Goal: Task Accomplishment & Management: Complete application form

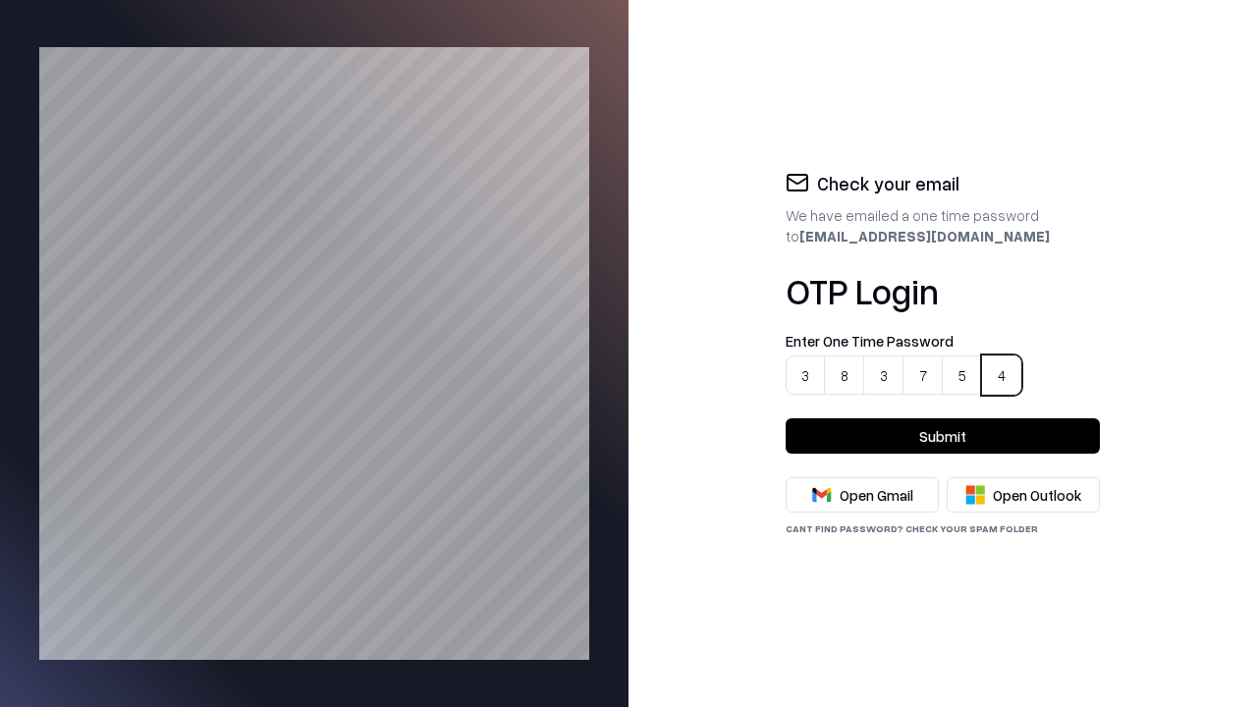
type input "******"
click at [943, 436] on button "Submit" at bounding box center [943, 435] width 314 height 35
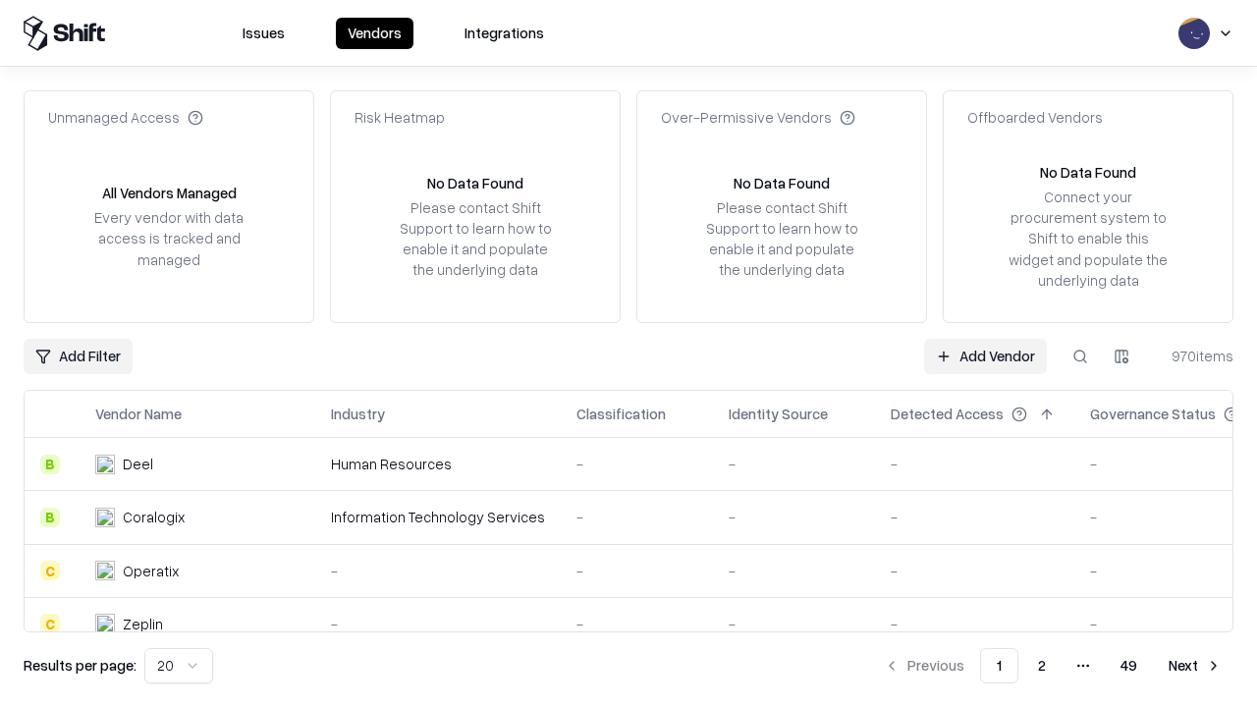
click at [986, 356] on link "Add Vendor" at bounding box center [985, 356] width 123 height 35
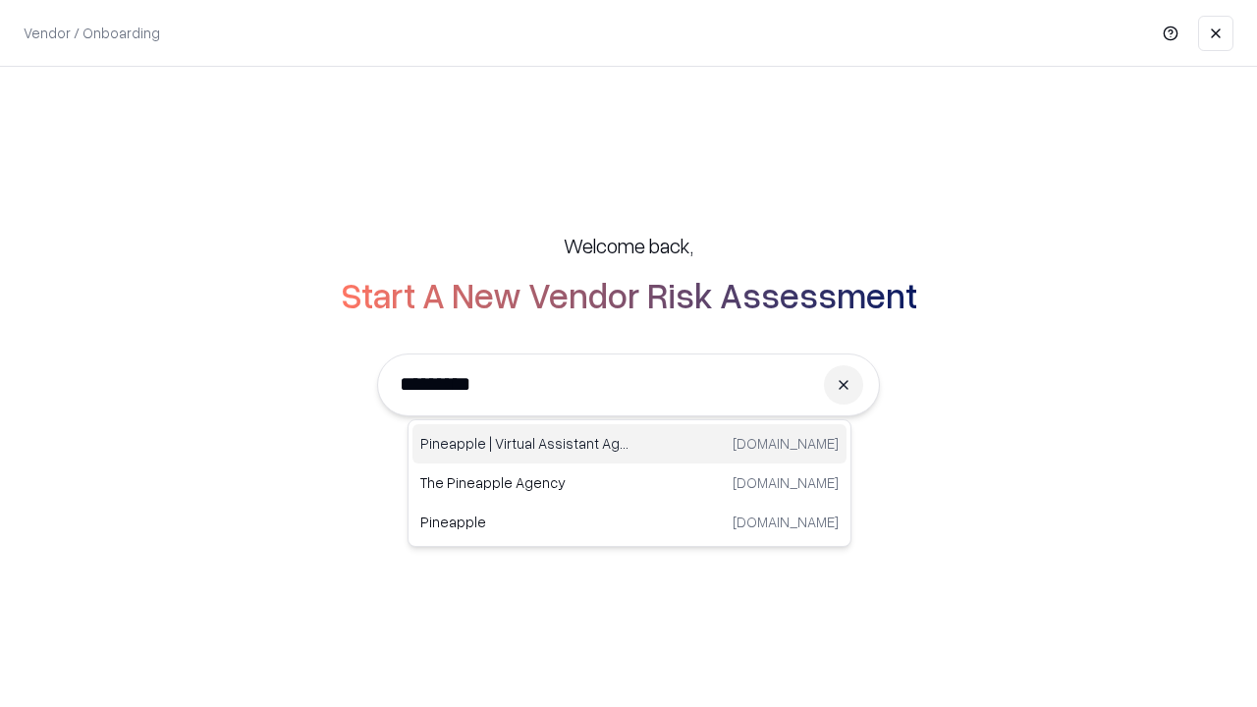
click at [630, 444] on div "Pineapple | Virtual Assistant Agency [DOMAIN_NAME]" at bounding box center [630, 443] width 434 height 39
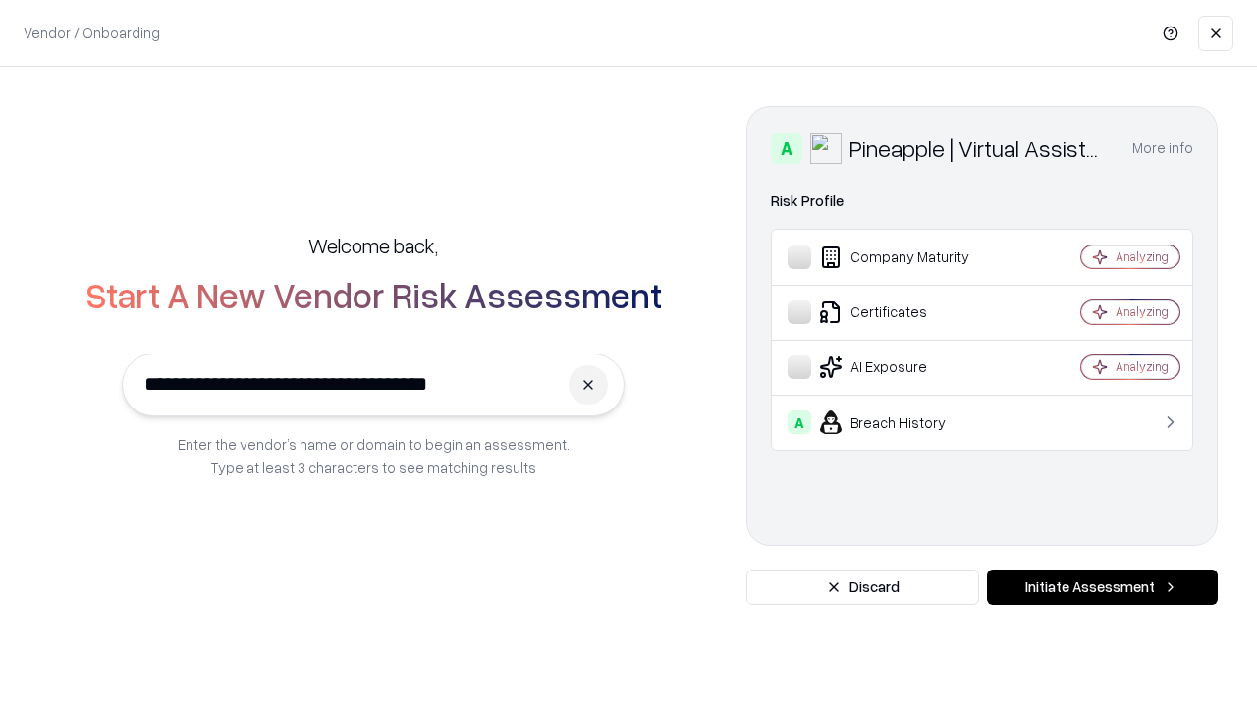
type input "**********"
click at [1102, 587] on button "Initiate Assessment" at bounding box center [1102, 587] width 231 height 35
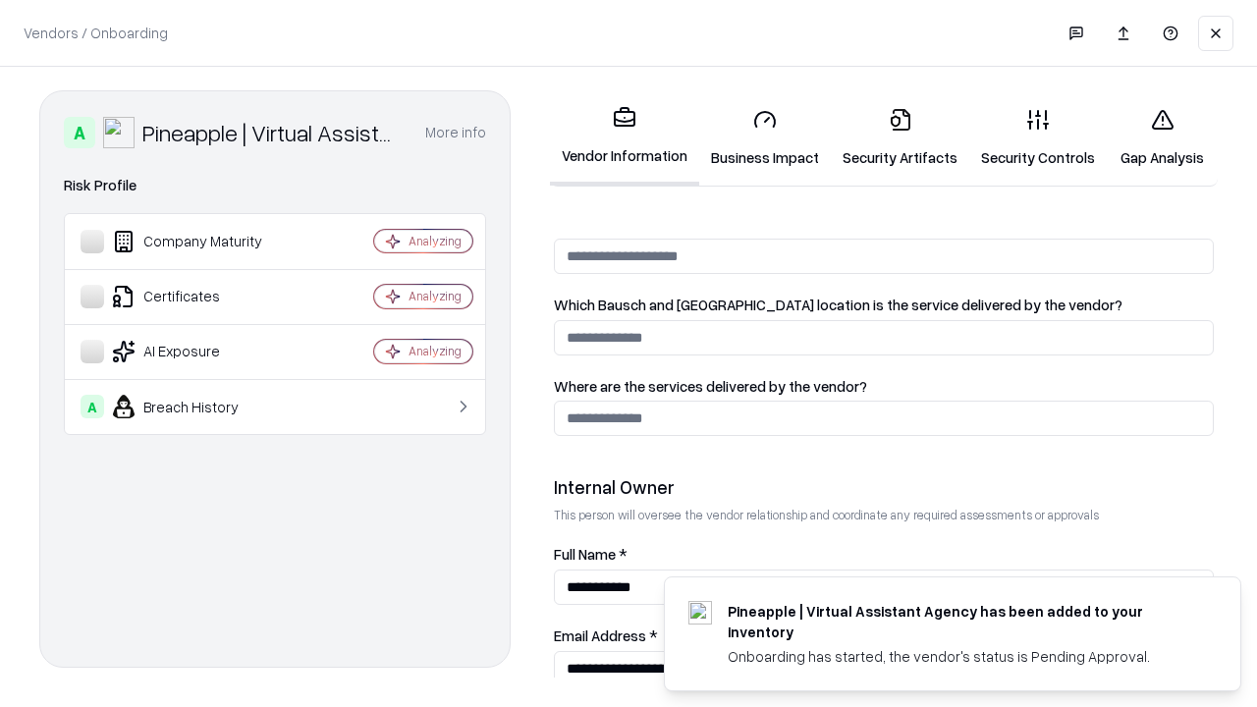
scroll to position [1018, 0]
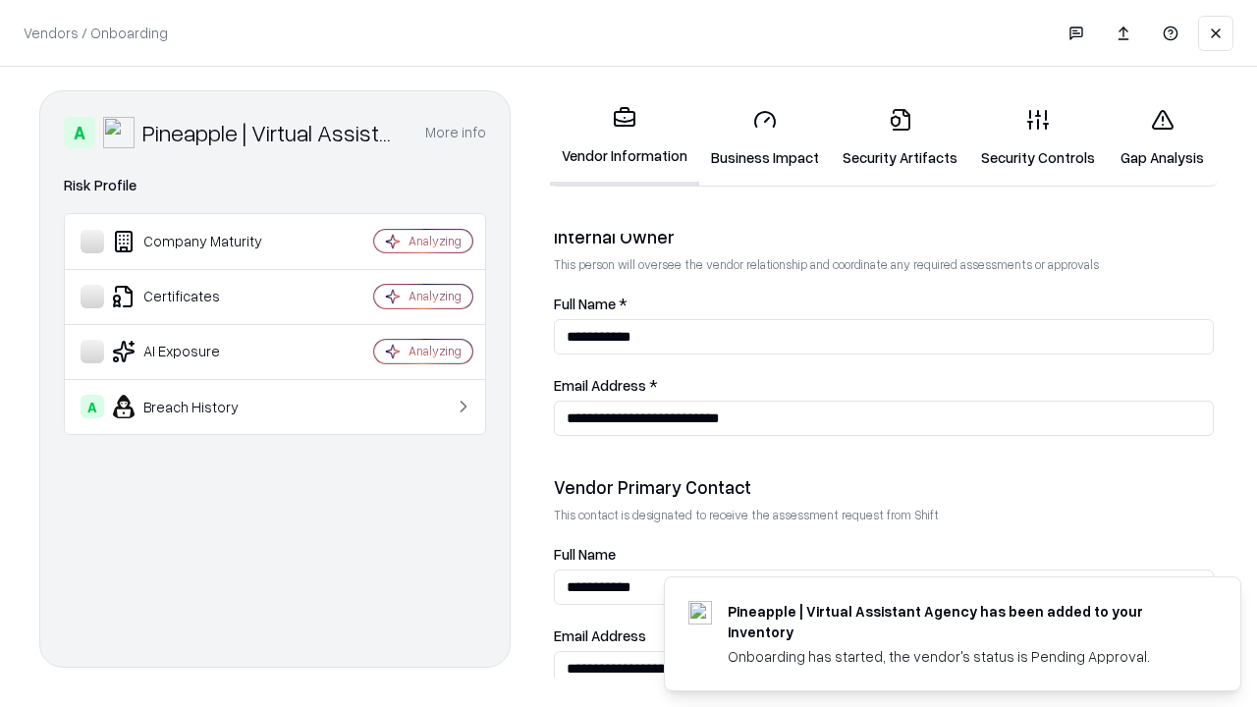
click at [758, 138] on link "Business Impact" at bounding box center [765, 137] width 132 height 91
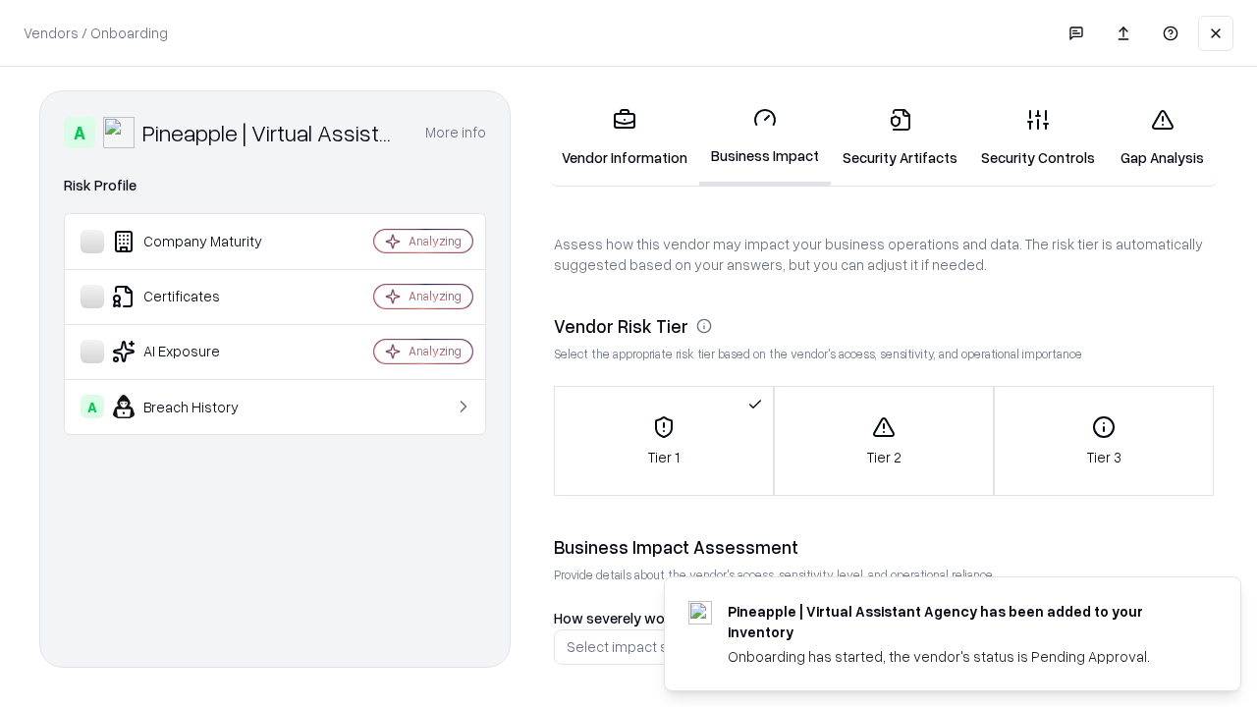
click at [889, 138] on link "Security Artifacts" at bounding box center [900, 137] width 139 height 91
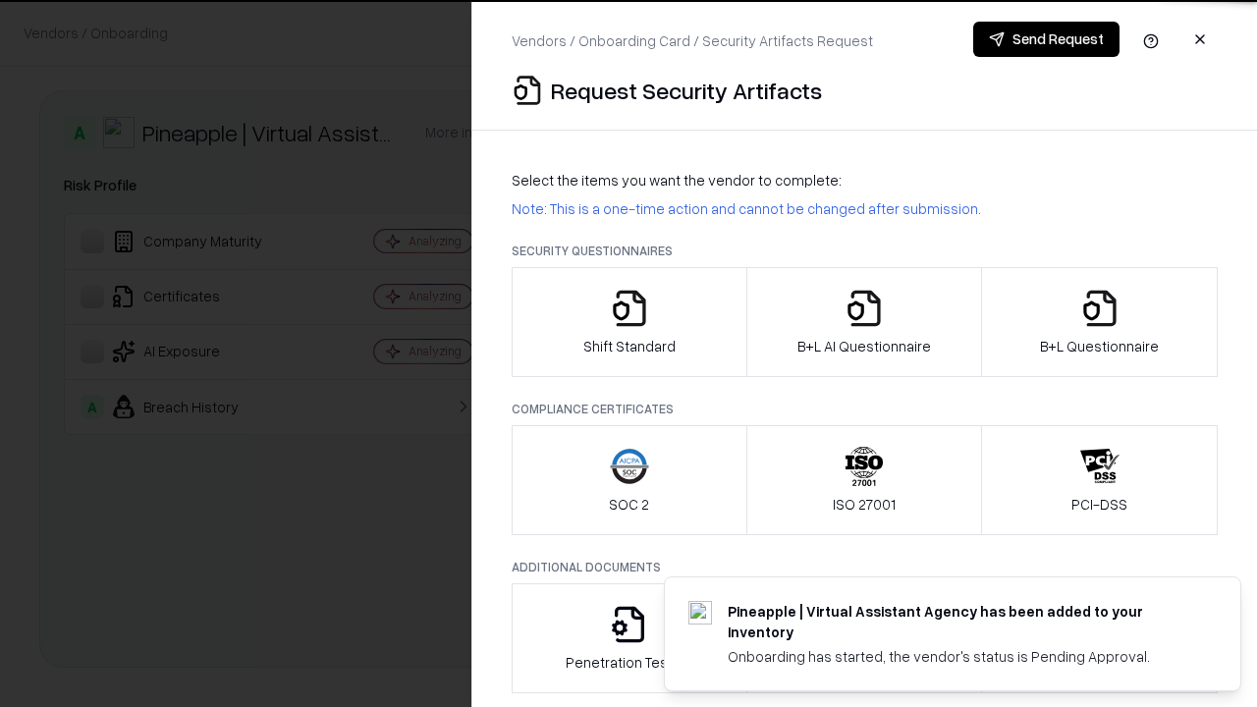
click at [629, 322] on icon "button" at bounding box center [629, 308] width 39 height 39
click at [1047, 39] on button "Send Request" at bounding box center [1047, 39] width 146 height 35
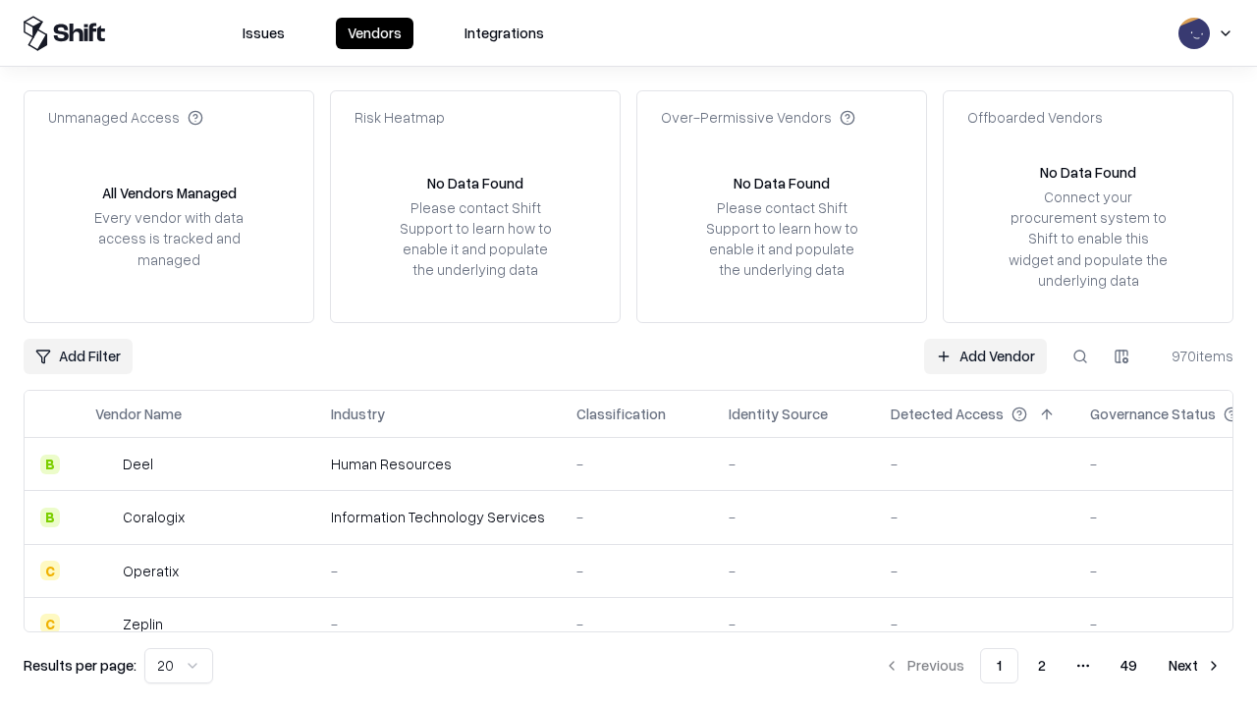
click at [1081, 356] on button at bounding box center [1080, 356] width 35 height 35
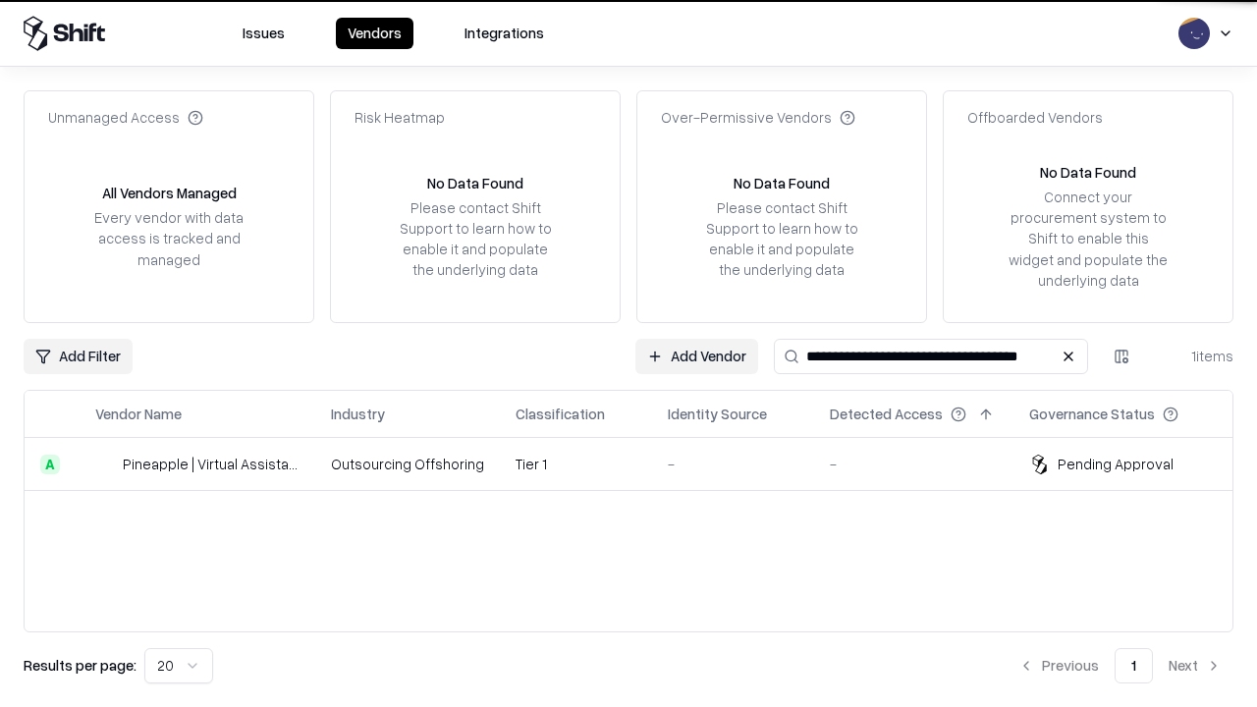
type input "**********"
click at [652, 464] on td "-" at bounding box center [733, 464] width 162 height 53
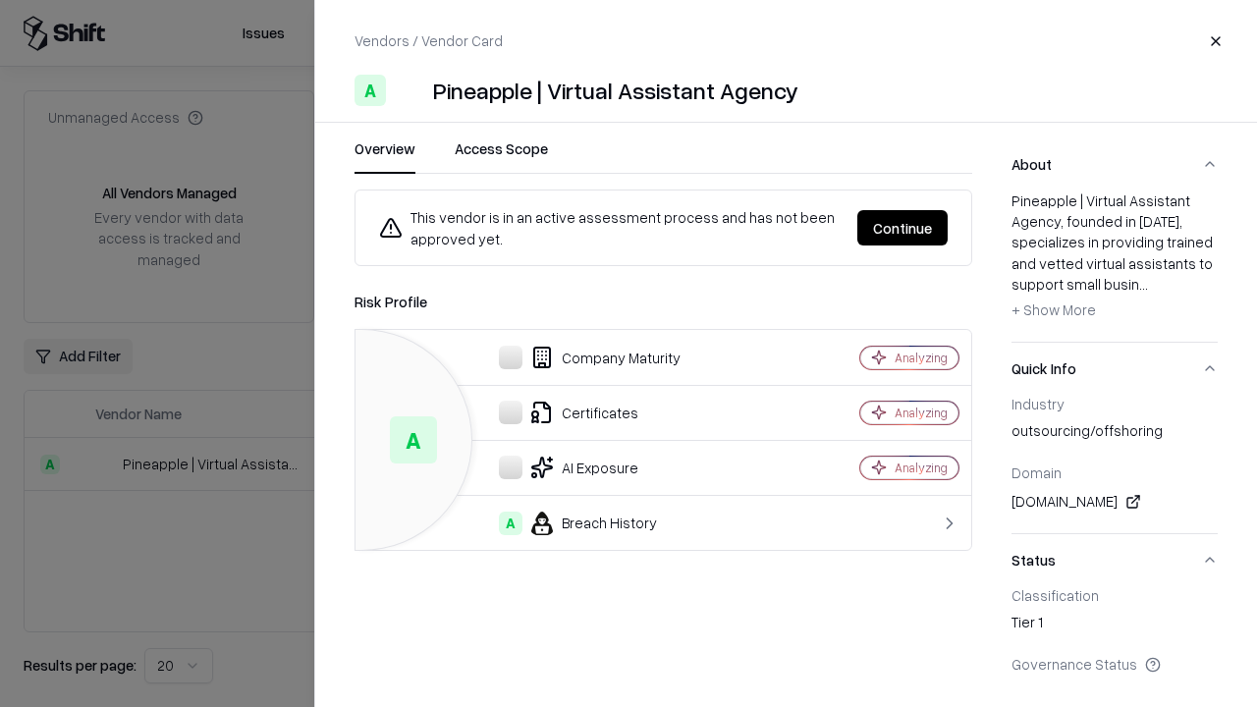
click at [904, 228] on button "Continue" at bounding box center [903, 227] width 90 height 35
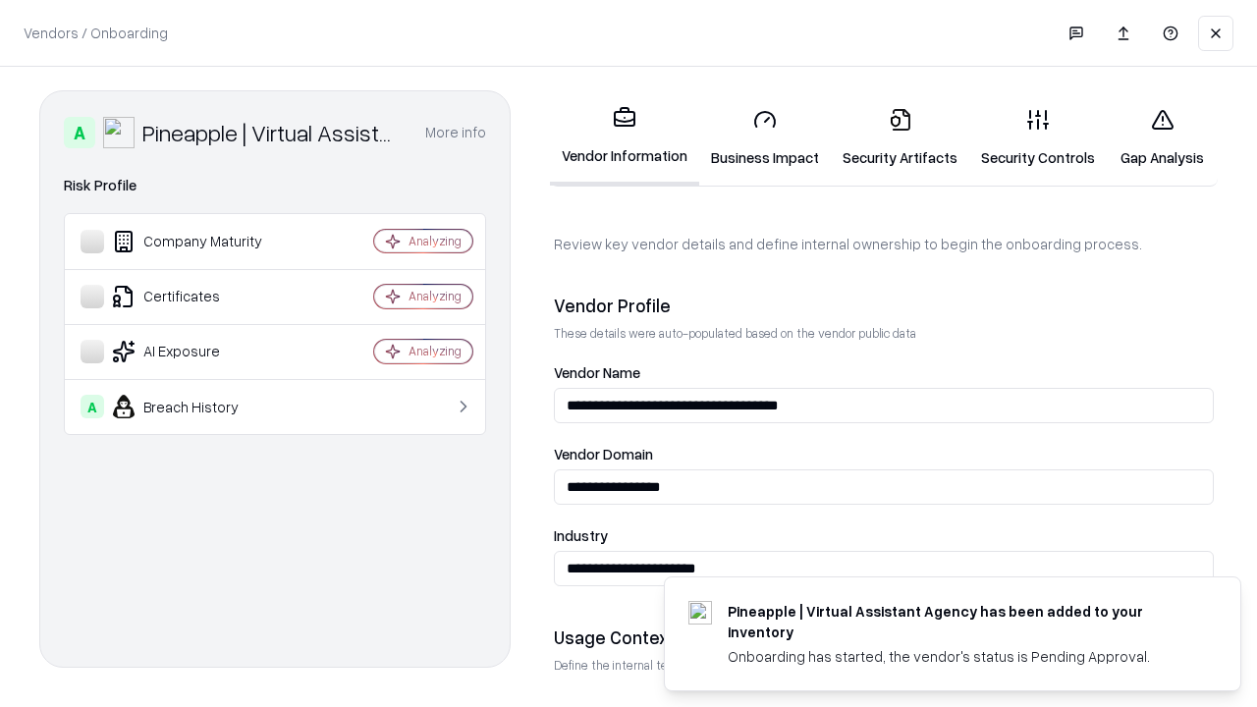
click at [889, 138] on link "Security Artifacts" at bounding box center [900, 137] width 139 height 91
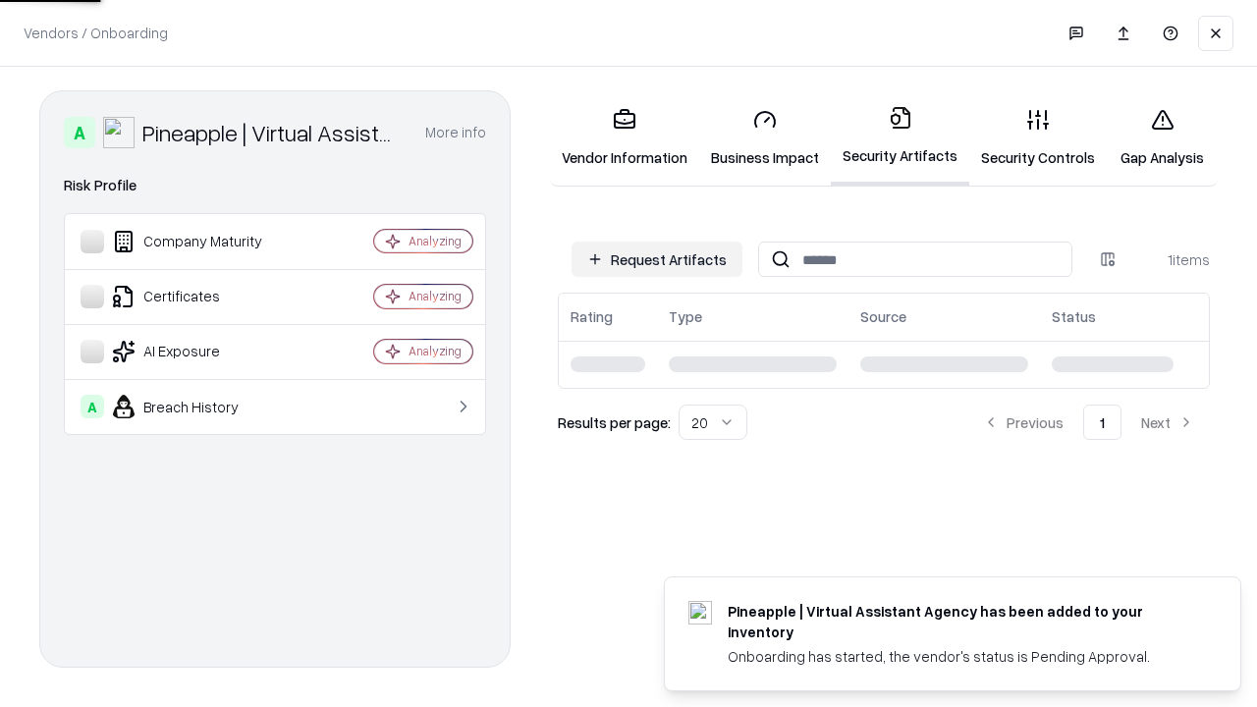
click at [1023, 138] on link "Security Controls" at bounding box center [1039, 137] width 138 height 91
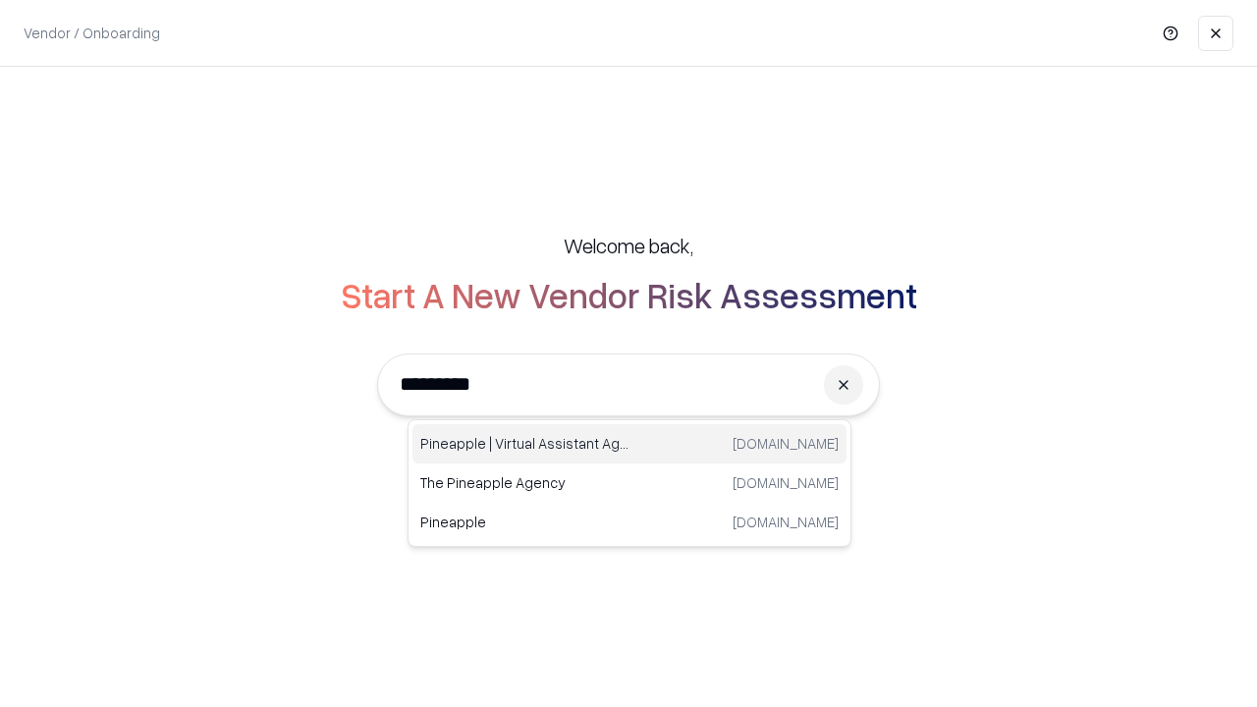
click at [630, 444] on div "Pineapple | Virtual Assistant Agency trypineapple.com" at bounding box center [630, 443] width 434 height 39
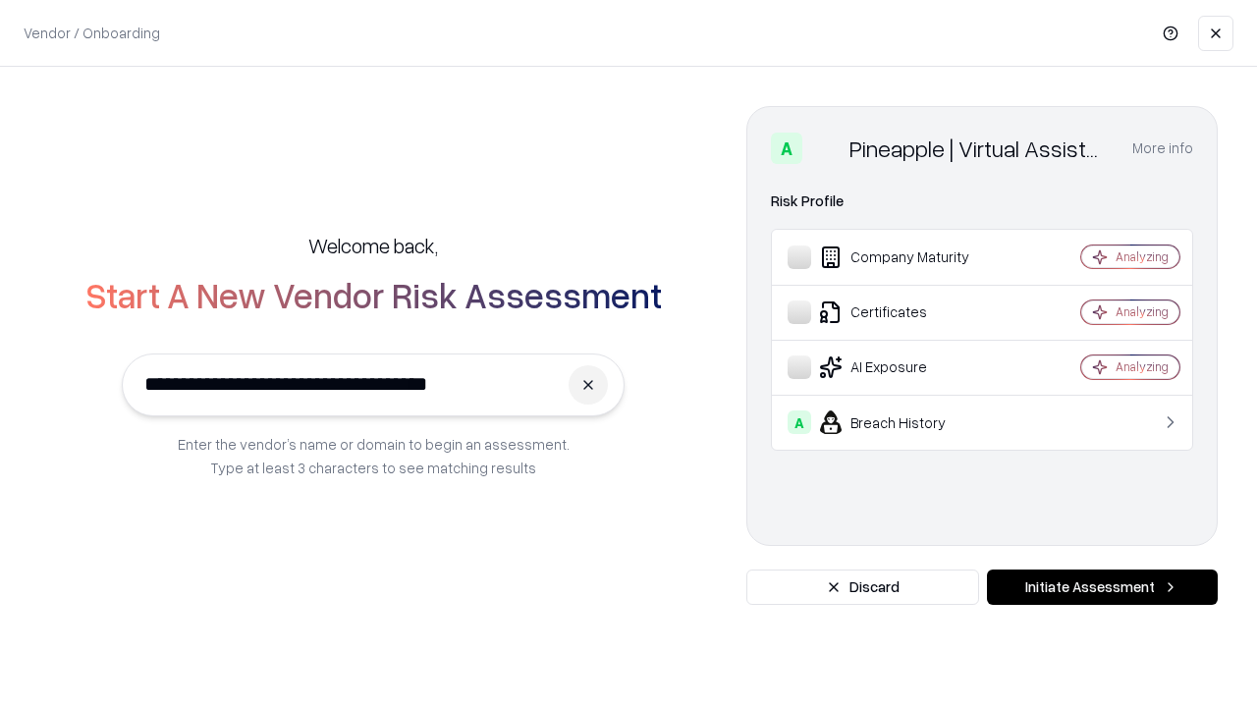
type input "**********"
click at [1102, 587] on button "Initiate Assessment" at bounding box center [1102, 587] width 231 height 35
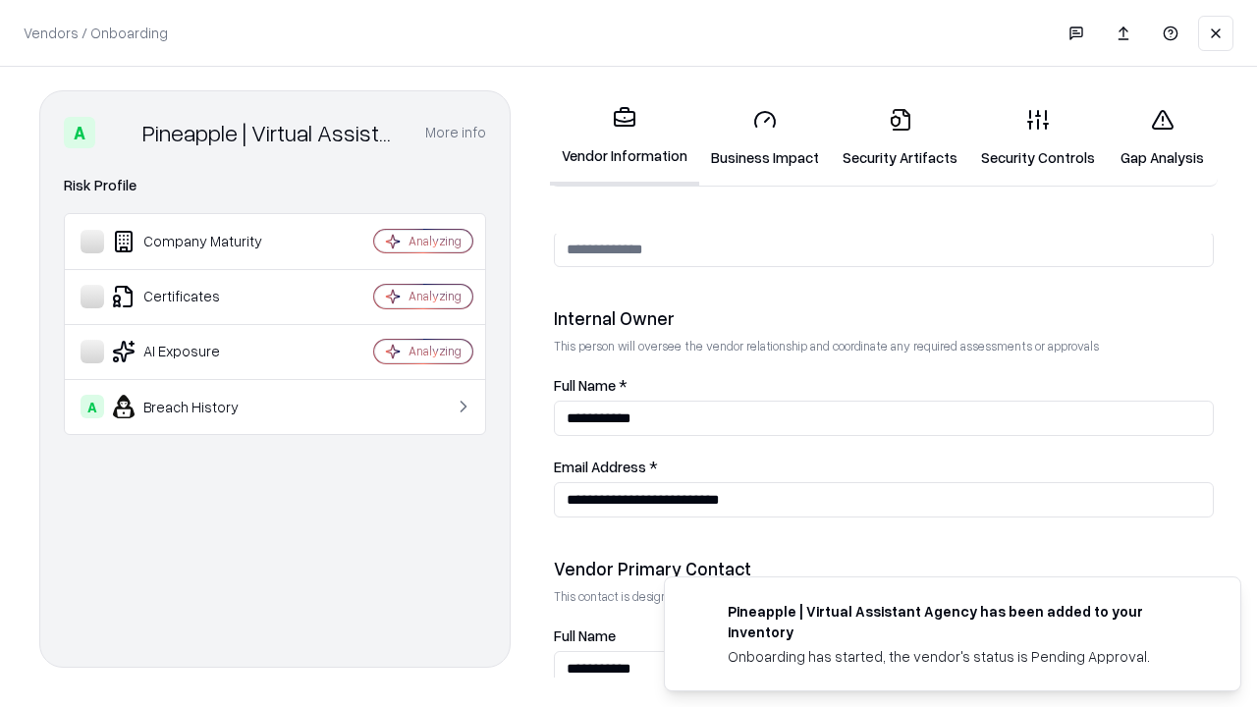
scroll to position [1018, 0]
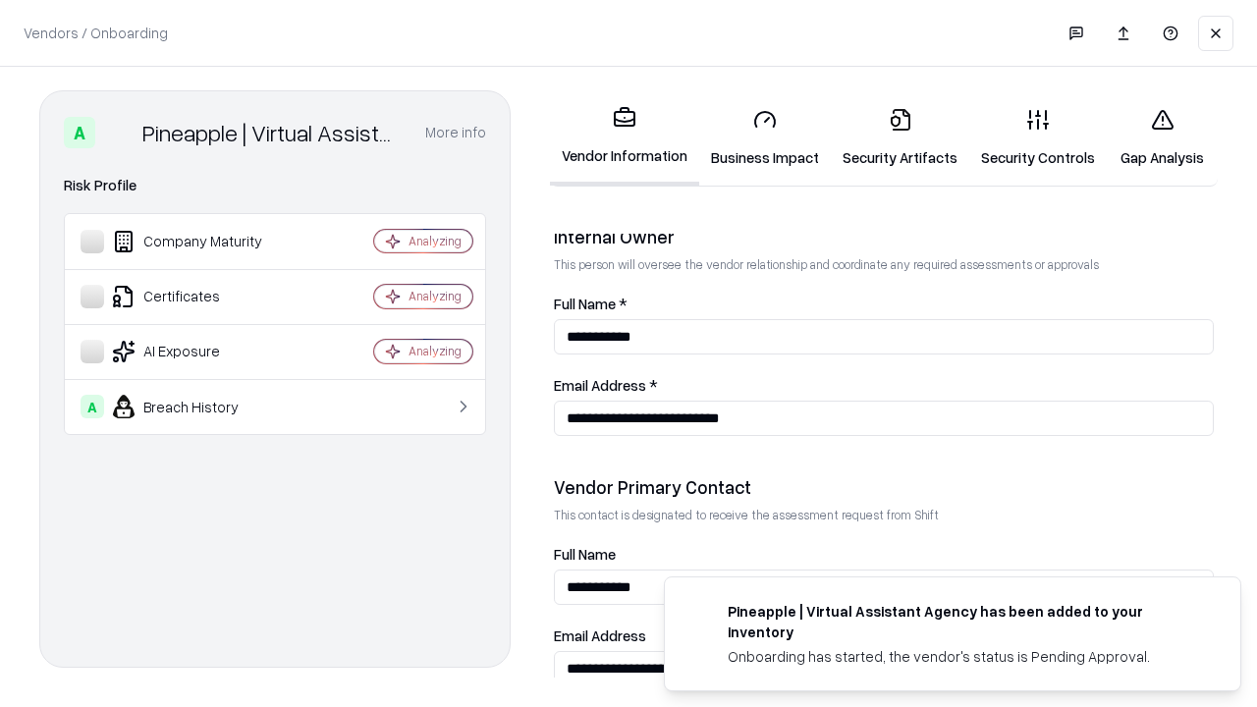
click at [1153, 138] on link "Gap Analysis" at bounding box center [1162, 137] width 111 height 91
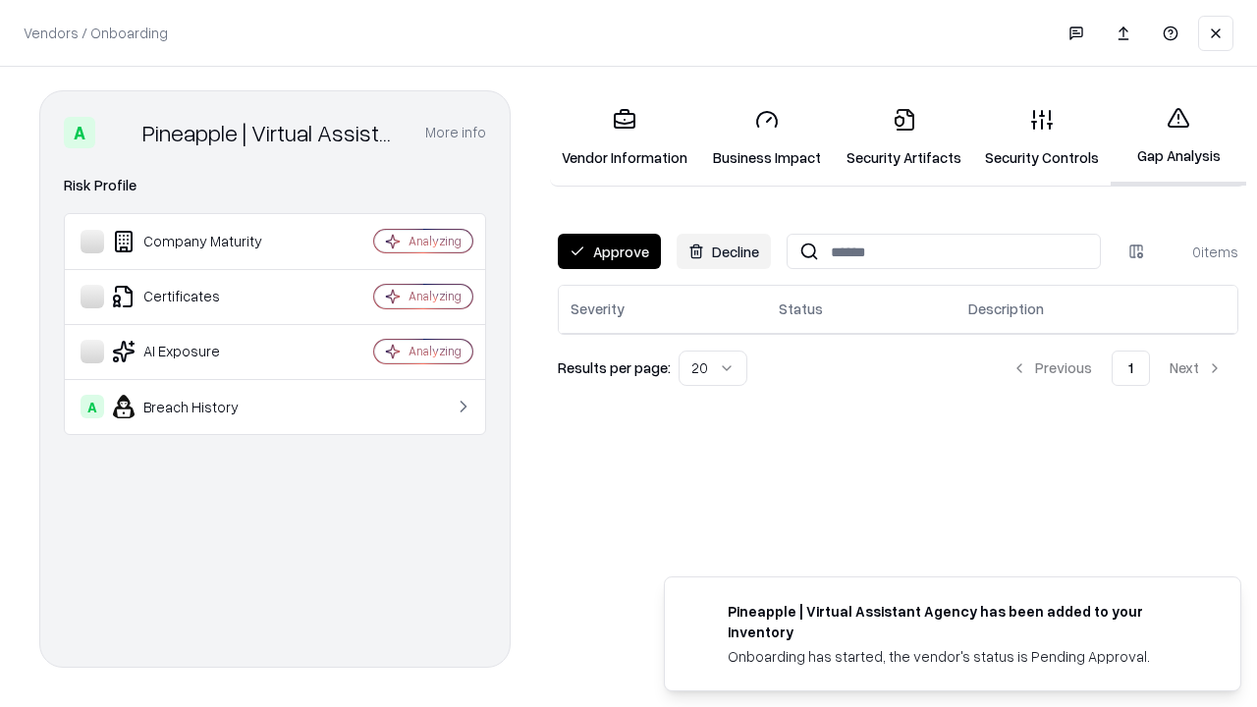
click at [608, 251] on button "Approve" at bounding box center [609, 251] width 103 height 35
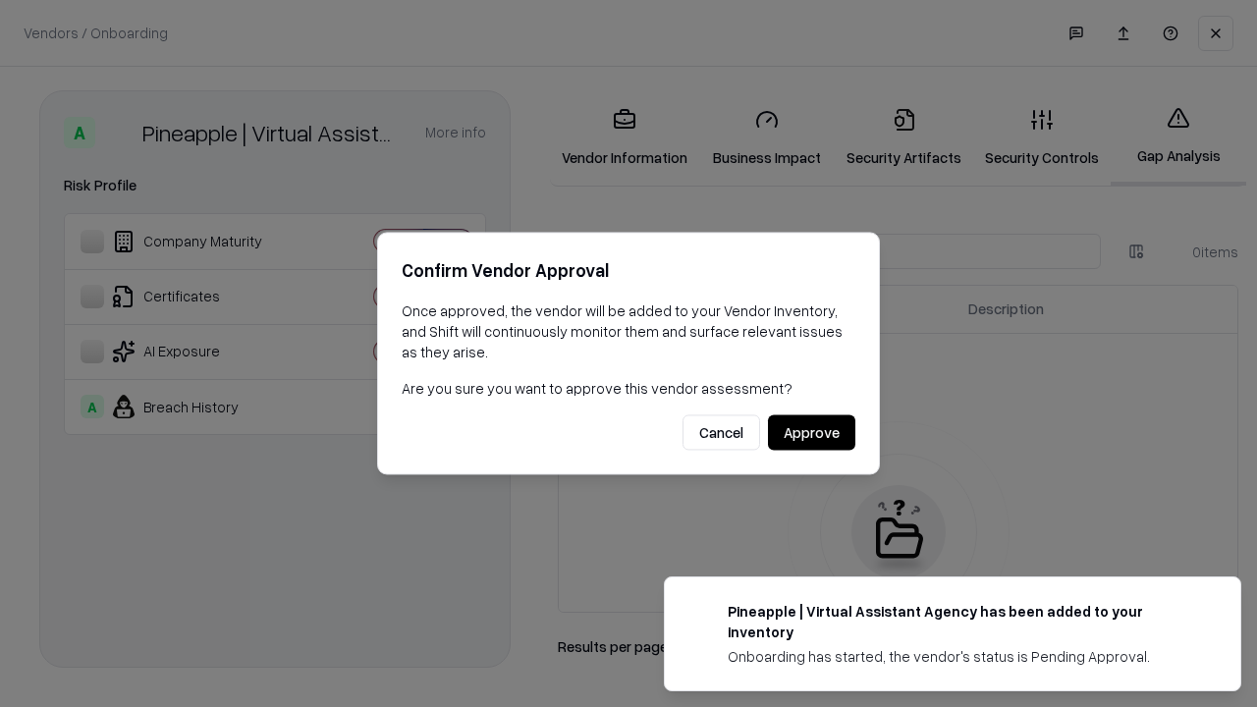
click at [812, 432] on button "Approve" at bounding box center [811, 433] width 87 height 35
